Goal: Find specific page/section: Find specific page/section

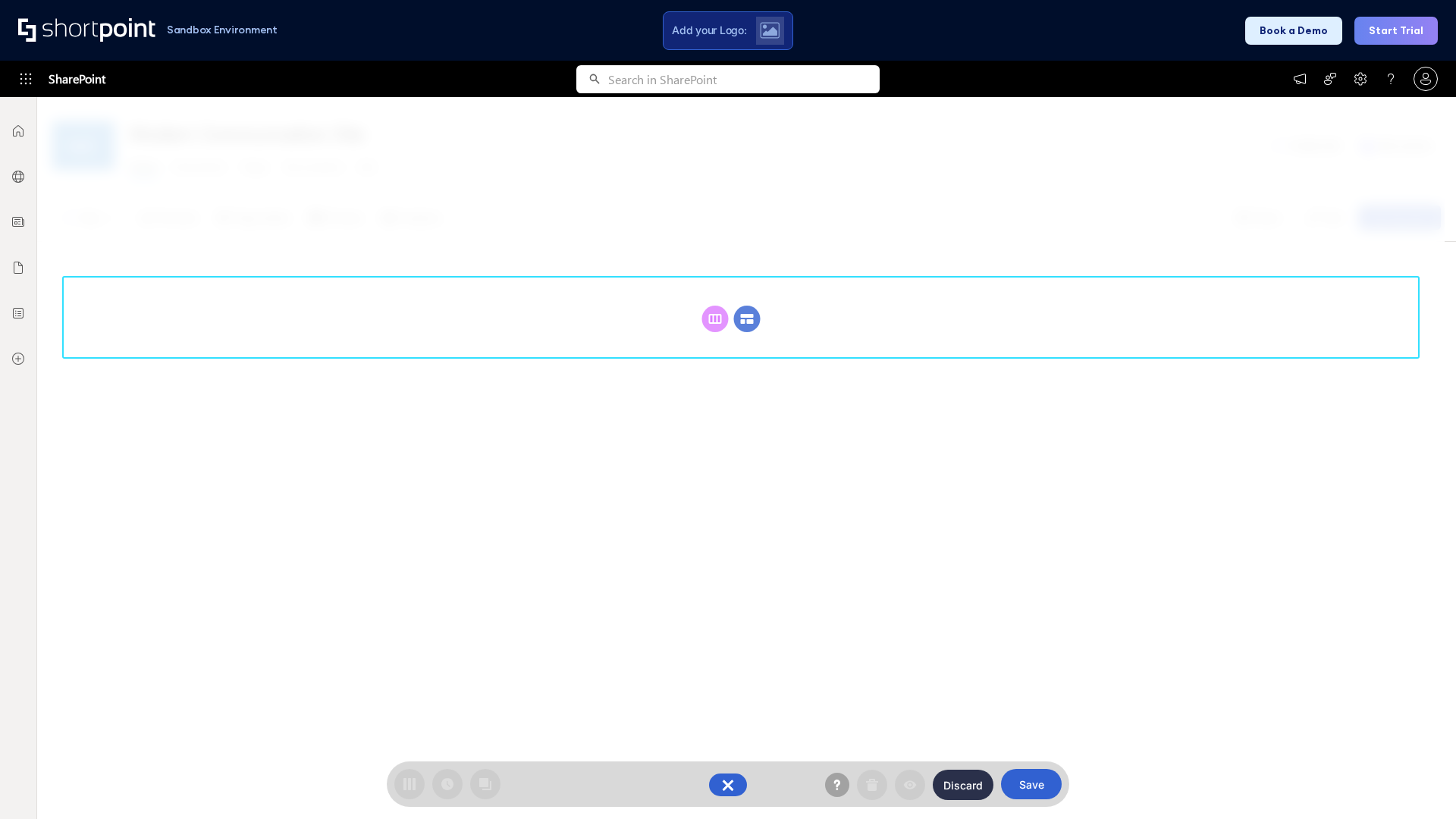
click at [747, 319] on circle at bounding box center [747, 319] width 26 height 26
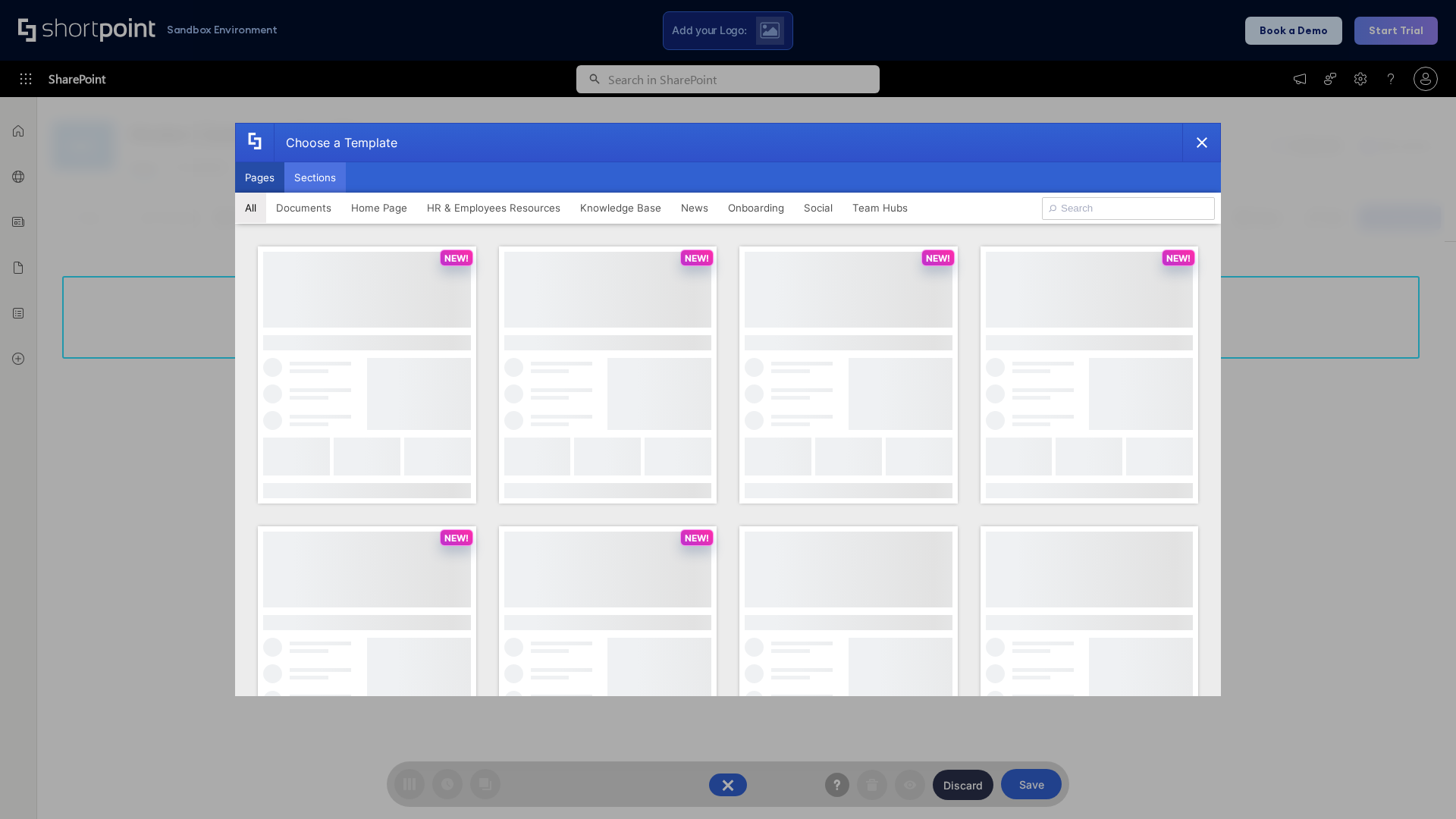
click at [315, 178] on button "Sections" at bounding box center [315, 178] width 62 height 30
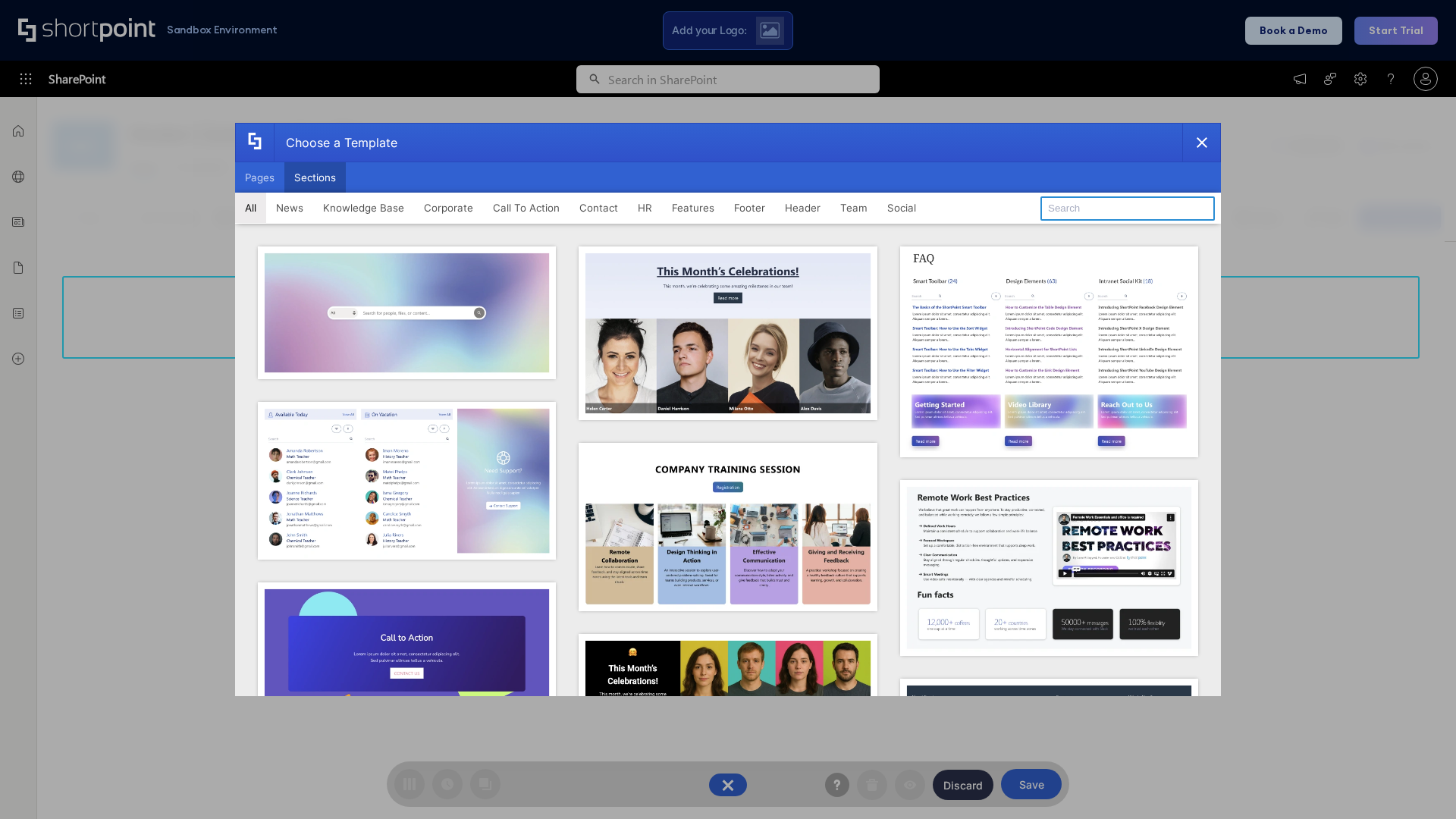
type input "FAQ 6"
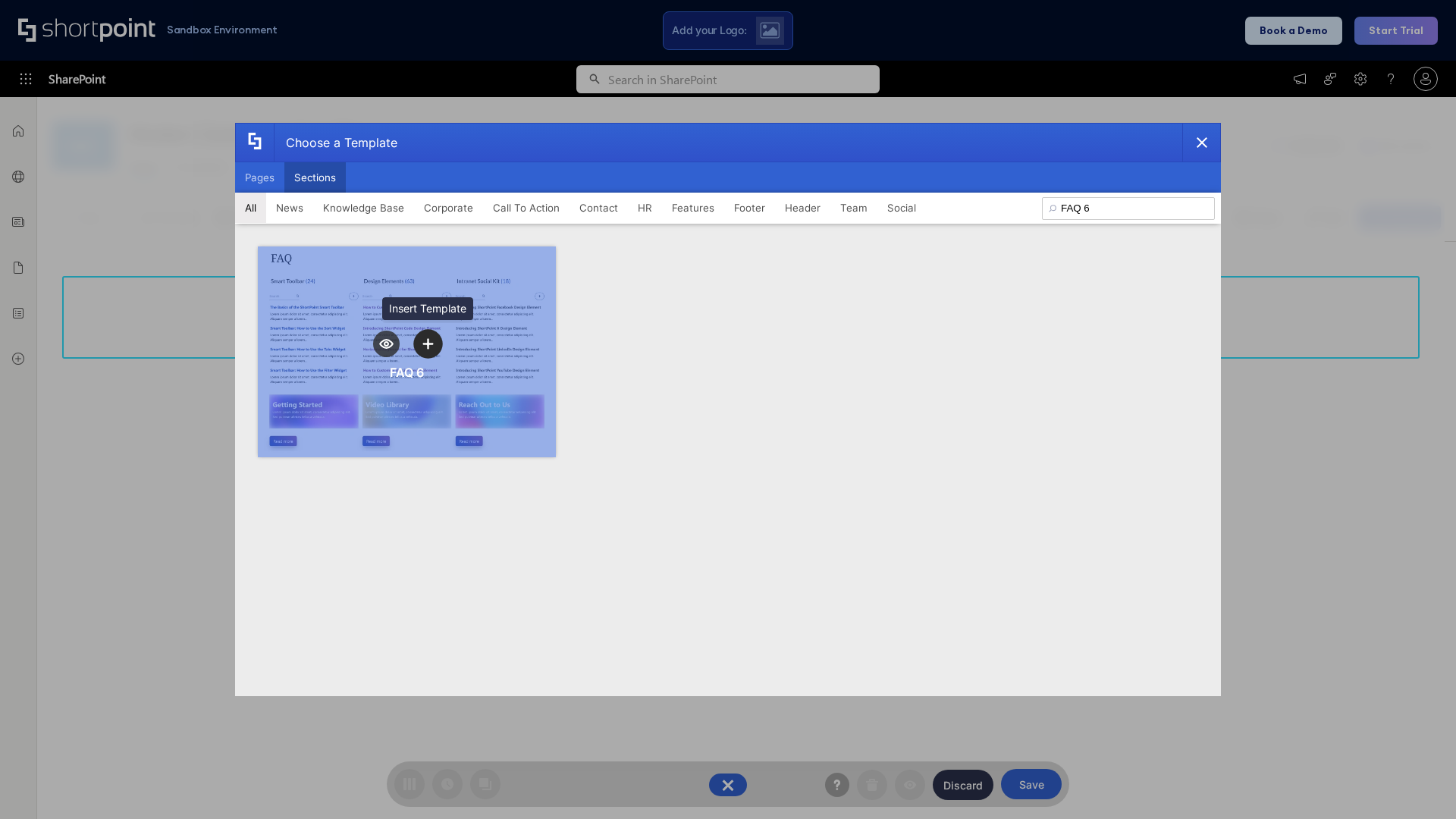
click at [427, 343] on icon "template selector" at bounding box center [427, 343] width 10 height 10
